Goal: Navigation & Orientation: Find specific page/section

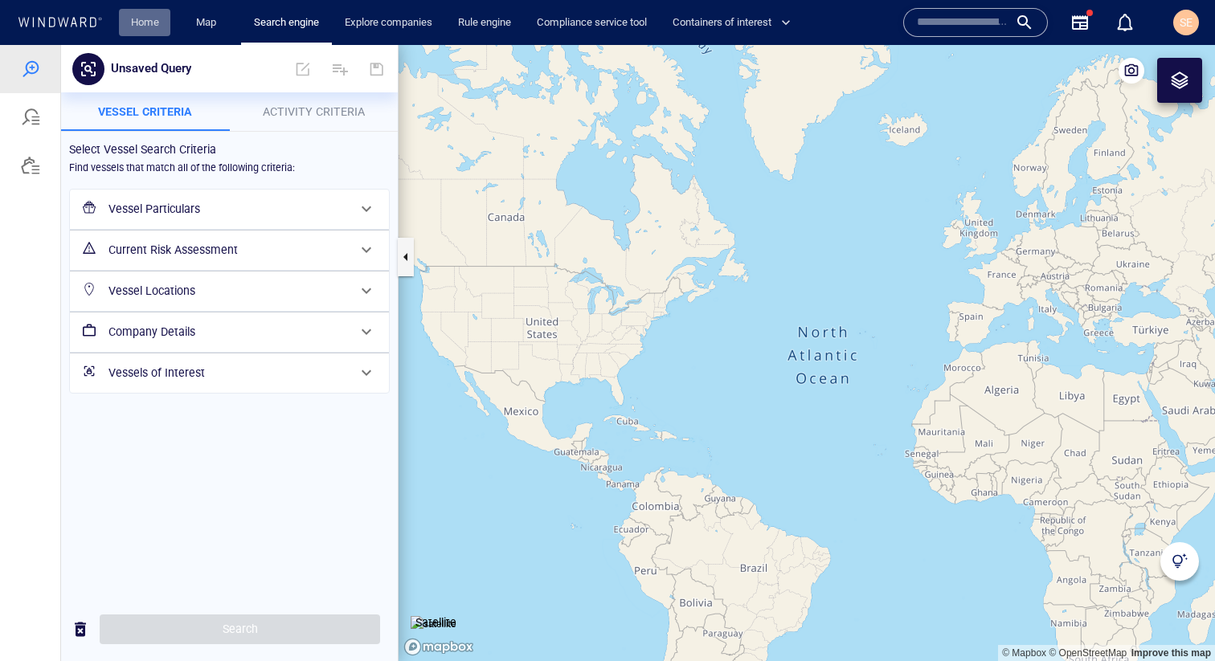
click at [140, 20] on link "Home" at bounding box center [145, 23] width 41 height 28
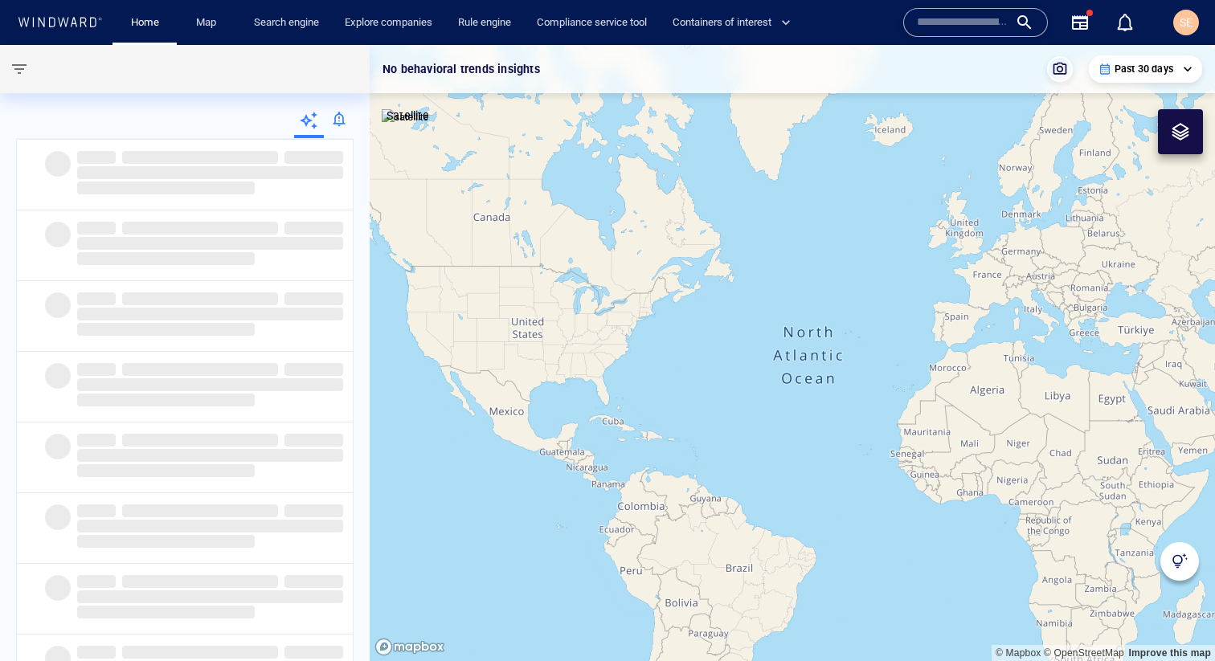
click at [344, 118] on div at bounding box center [339, 122] width 30 height 32
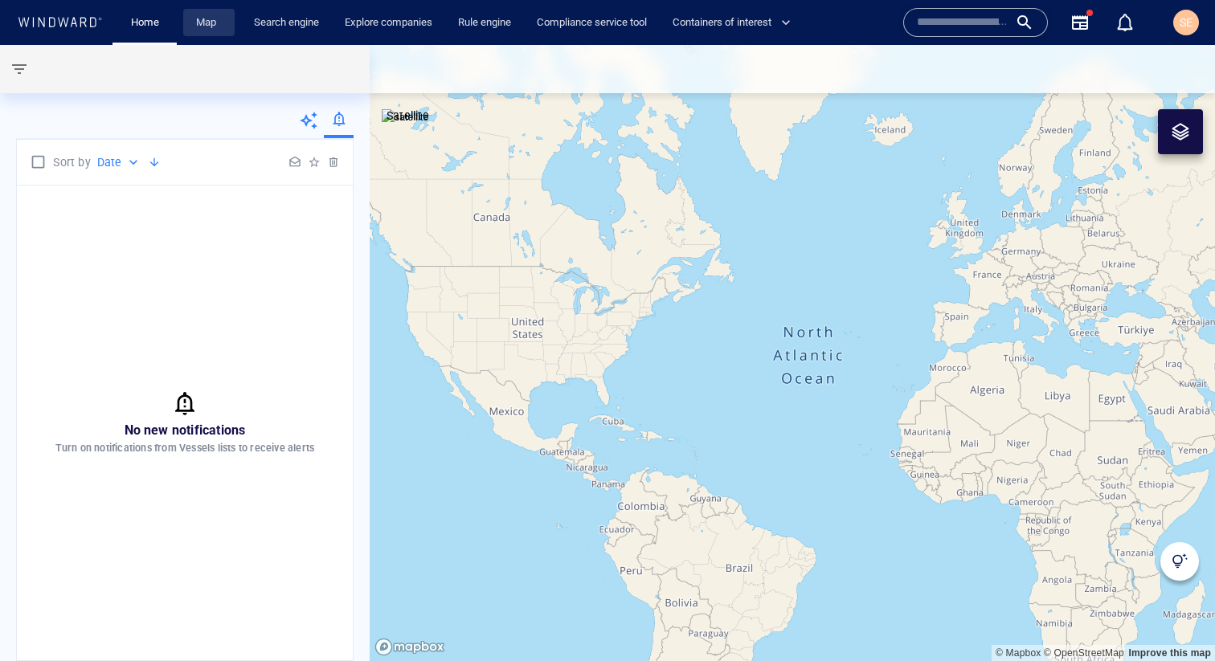
click at [209, 33] on link "Map" at bounding box center [209, 23] width 39 height 28
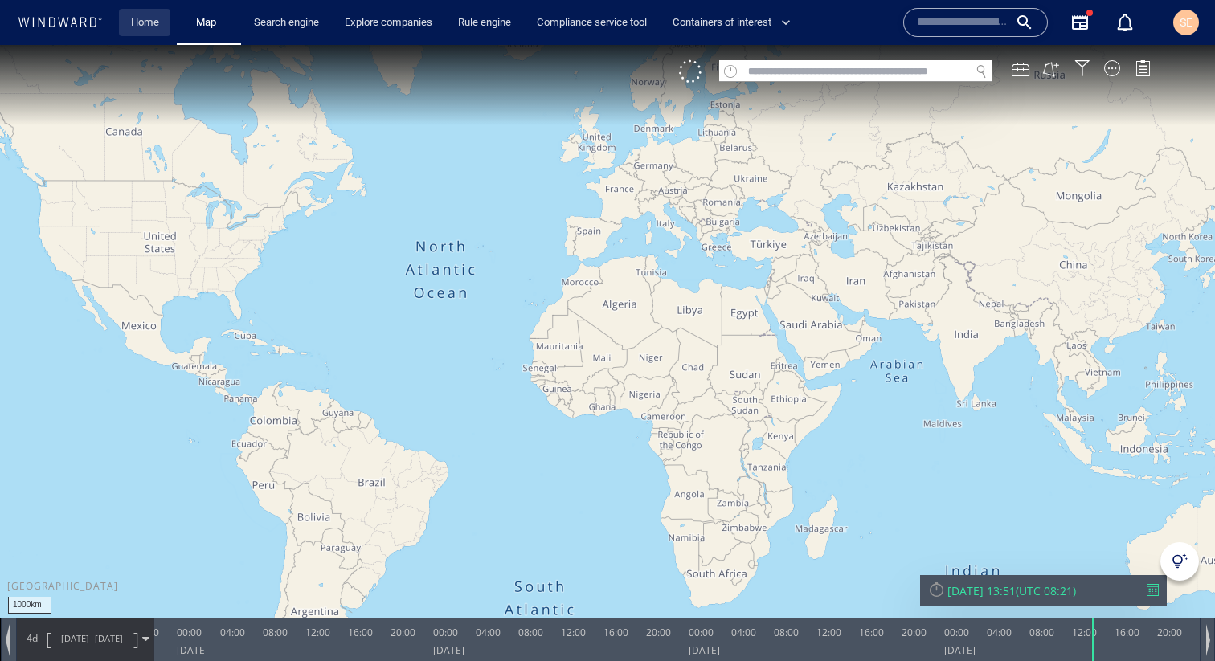
click at [147, 21] on link "Home" at bounding box center [145, 23] width 41 height 28
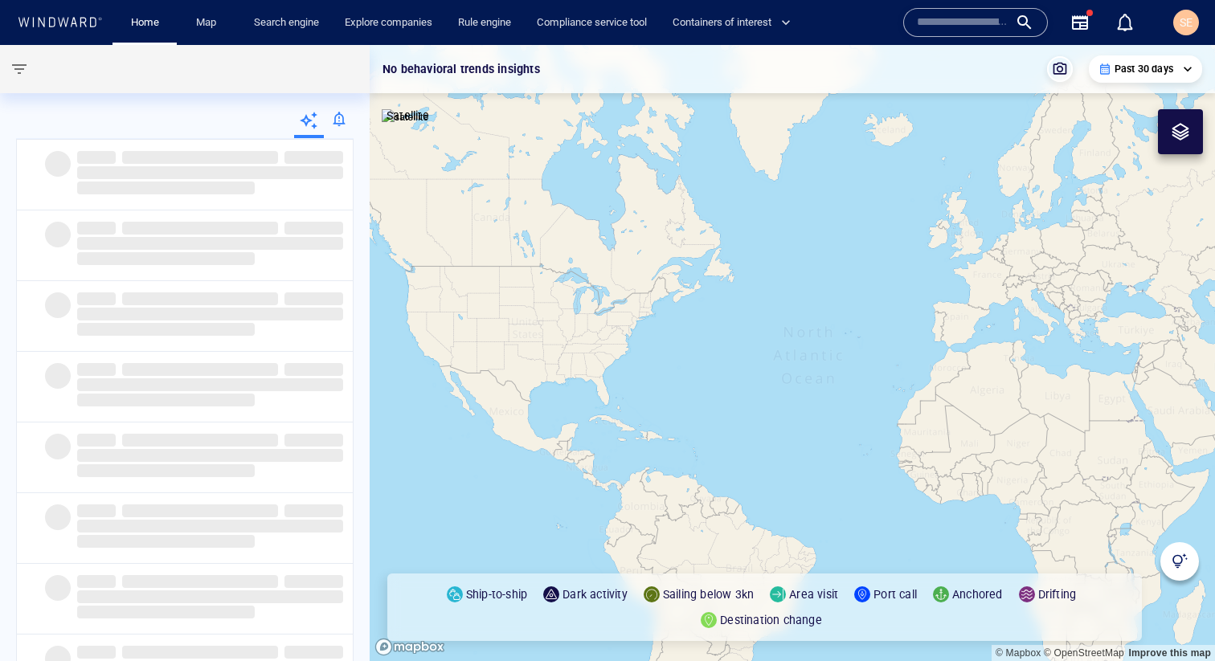
click at [337, 125] on div at bounding box center [339, 122] width 30 height 32
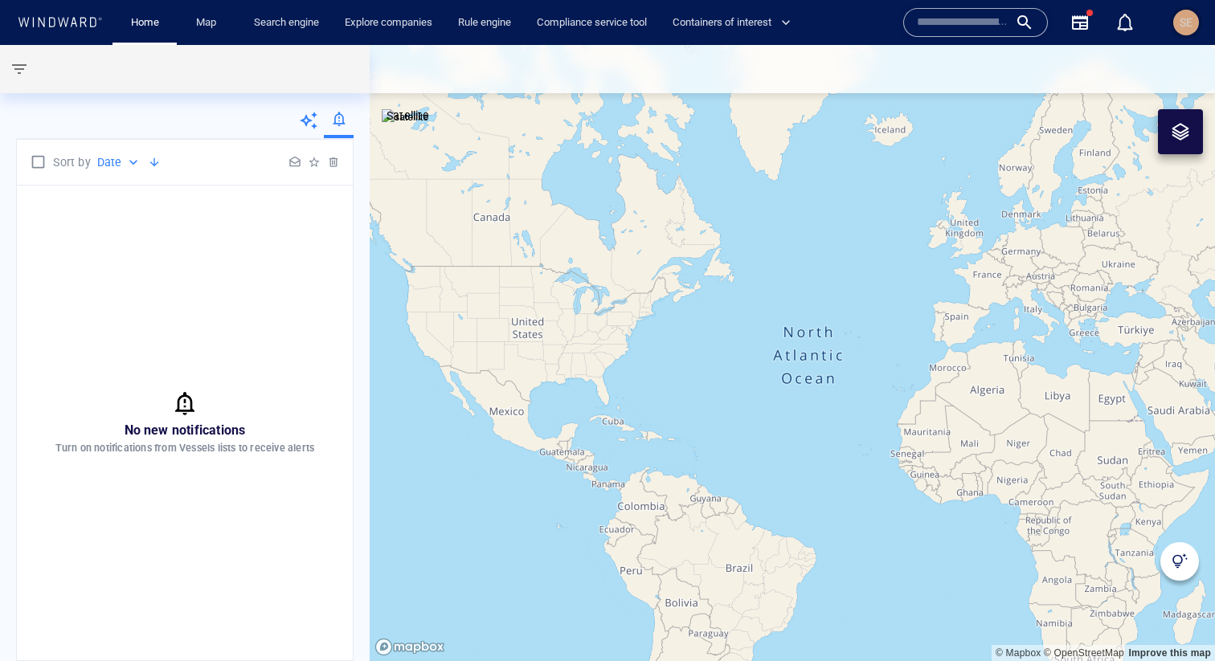
click at [1164, 22] on div "SE" at bounding box center [1186, 23] width 26 height 26
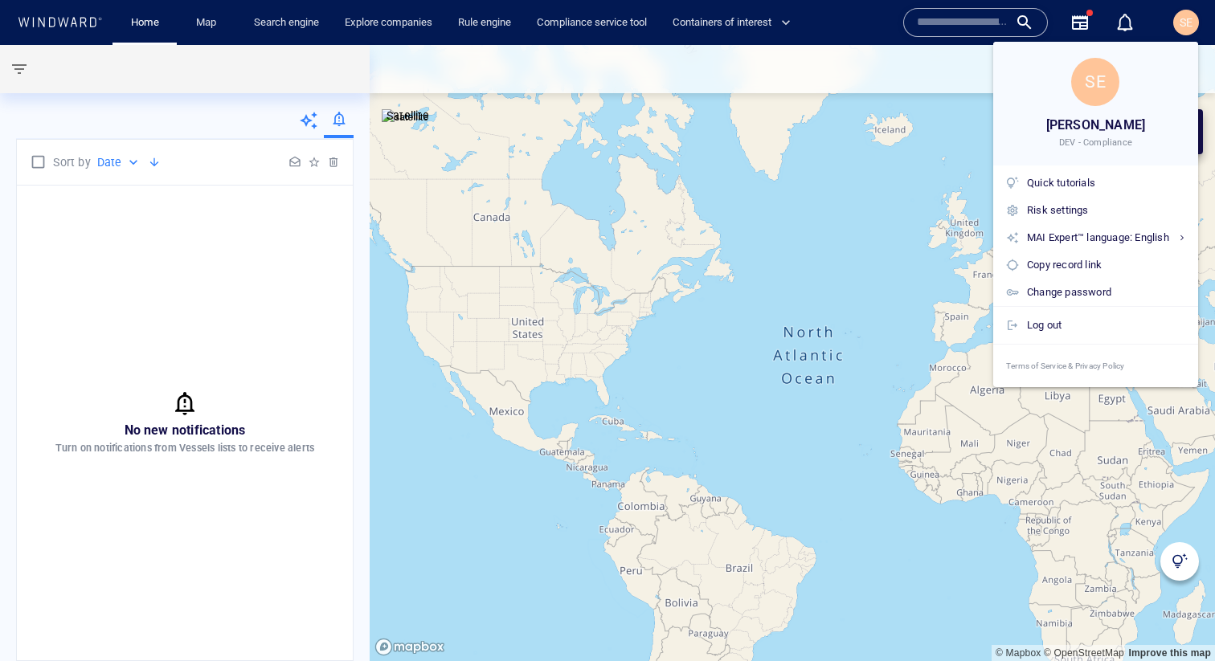
click at [840, 149] on div at bounding box center [607, 330] width 1215 height 661
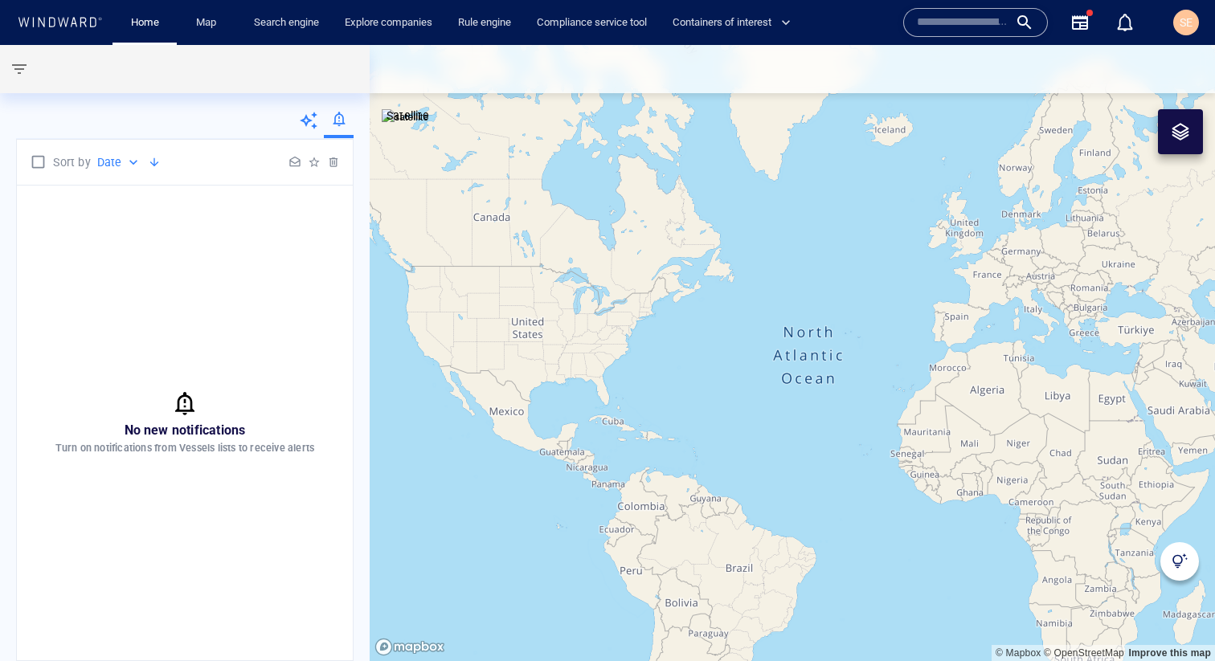
click at [26, 75] on span "button" at bounding box center [19, 68] width 19 height 19
